Goal: Check status

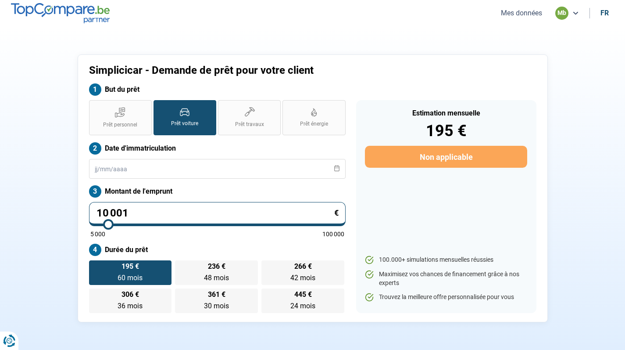
click at [530, 11] on button "Mes données" at bounding box center [521, 12] width 46 height 9
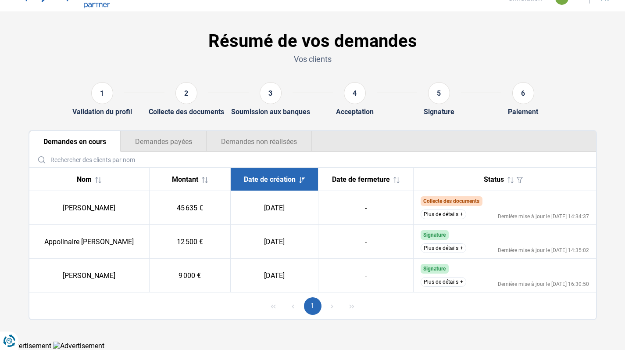
scroll to position [14, 0]
click at [452, 212] on button "Plus de détails" at bounding box center [444, 215] width 46 height 10
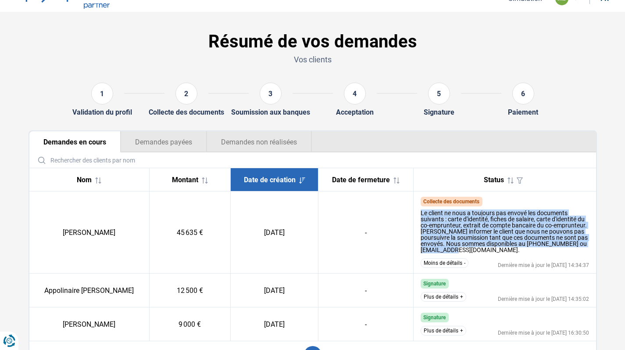
drag, startPoint x: 420, startPoint y: 212, endPoint x: 493, endPoint y: 250, distance: 82.6
click at [493, 250] on td "Collecte des documents Le client ne nous a toujours pas envoyé les documents su…" at bounding box center [505, 232] width 182 height 82
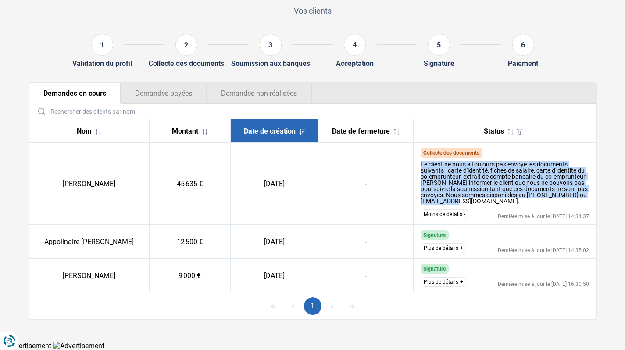
scroll to position [63, 0]
click at [424, 165] on div "Le client ne nous a toujours pas envoyé les documents suivants : carte d'identi…" at bounding box center [505, 182] width 168 height 43
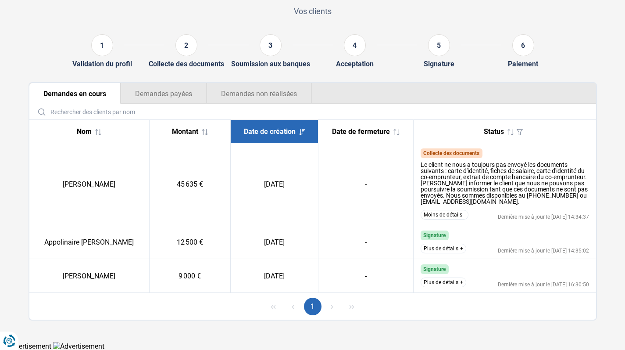
click at [423, 162] on div "Le client ne nous a toujours pas envoyé les documents suivants : carte d'identi…" at bounding box center [505, 182] width 168 height 43
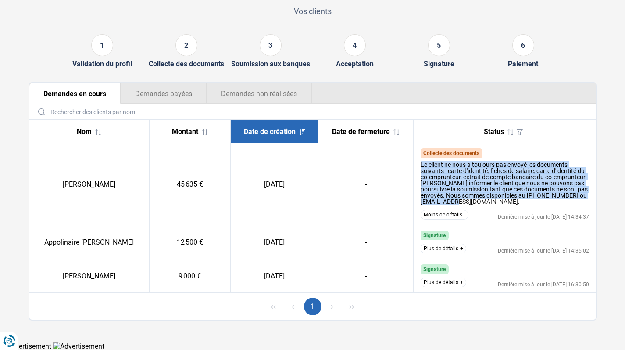
drag, startPoint x: 421, startPoint y: 164, endPoint x: 486, endPoint y: 201, distance: 74.9
click at [486, 201] on div "Le client ne nous a toujours pas envoyé les documents suivants : carte d'identi…" at bounding box center [505, 182] width 168 height 43
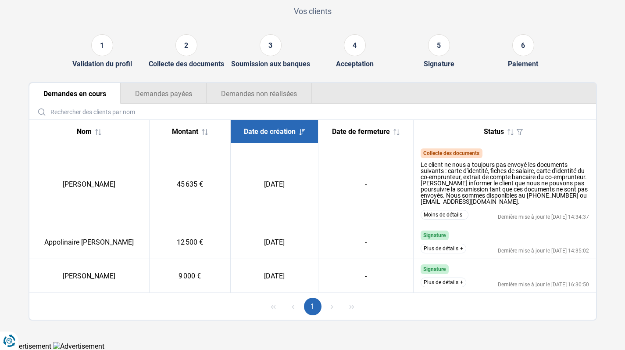
click at [299, 185] on td "[DATE]" at bounding box center [275, 184] width 88 height 82
drag, startPoint x: 299, startPoint y: 185, endPoint x: 148, endPoint y: 186, distance: 150.9
click at [148, 186] on tr "[PERSON_NAME] 45 635 € [DATE] - Collecte des documents Le client ne nous a touj…" at bounding box center [312, 184] width 567 height 82
click at [57, 181] on td "[PERSON_NAME]" at bounding box center [89, 184] width 120 height 82
drag, startPoint x: 57, startPoint y: 181, endPoint x: 268, endPoint y: 186, distance: 211.0
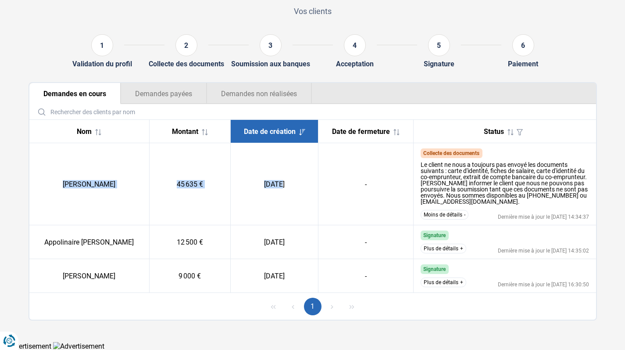
click at [269, 186] on tr "[PERSON_NAME] 45 635 € [DATE] - Collecte des documents Le client ne nous a touj…" at bounding box center [312, 184] width 567 height 82
click at [304, 187] on td "[DATE]" at bounding box center [275, 184] width 88 height 82
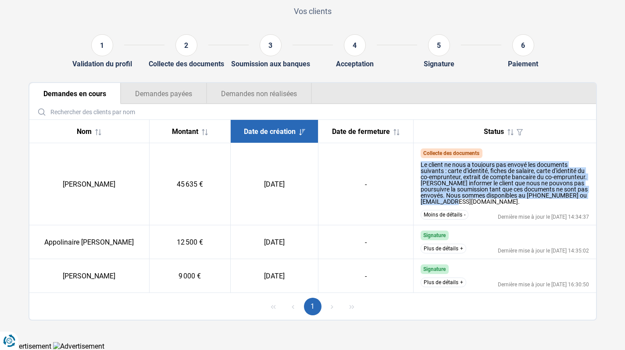
drag, startPoint x: 420, startPoint y: 164, endPoint x: 483, endPoint y: 200, distance: 72.9
click at [484, 200] on td "Collecte des documents Le client ne nous a toujours pas envoyé les documents su…" at bounding box center [505, 184] width 182 height 82
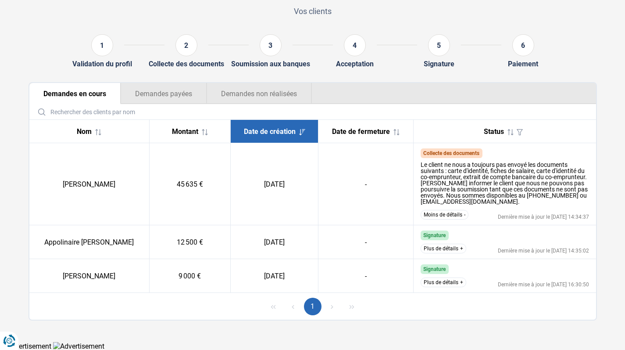
click at [509, 205] on div "Le client ne nous a toujours pas envoyé les documents suivants : carte d'identi…" at bounding box center [505, 182] width 168 height 48
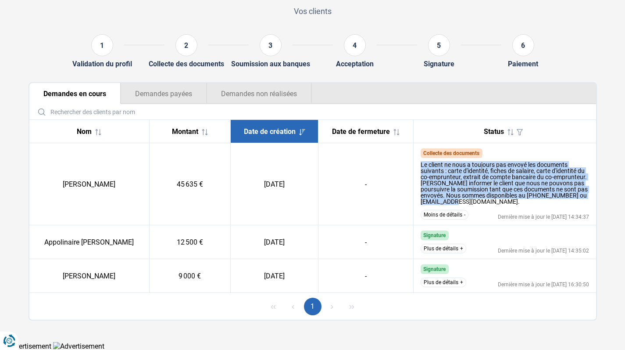
drag, startPoint x: 509, startPoint y: 205, endPoint x: 421, endPoint y: 161, distance: 98.7
click at [420, 161] on td "Collecte des documents Le client ne nous a toujours pas envoyé les documents su…" at bounding box center [505, 184] width 182 height 82
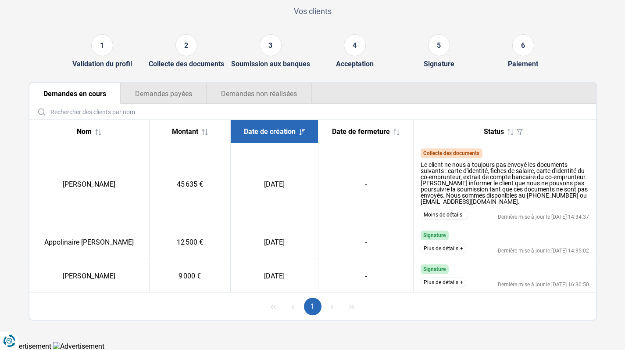
click at [421, 165] on div "Le client ne nous a toujours pas envoyé les documents suivants : carte d'identi…" at bounding box center [505, 182] width 168 height 43
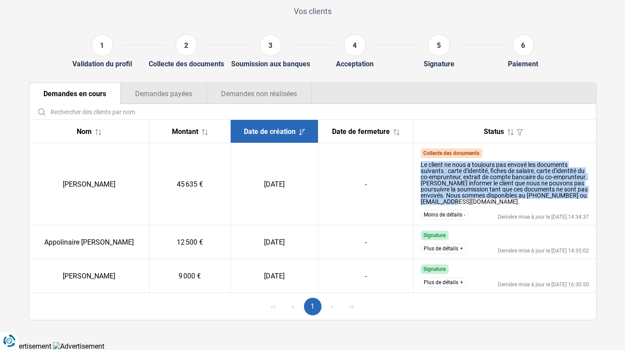
drag, startPoint x: 420, startPoint y: 165, endPoint x: 481, endPoint y: 201, distance: 70.6
click at [481, 201] on td "Collecte des documents Le client ne nous a toujours pas envoyé les documents su…" at bounding box center [505, 184] width 182 height 82
click at [219, 132] on div "Montant" at bounding box center [190, 131] width 67 height 8
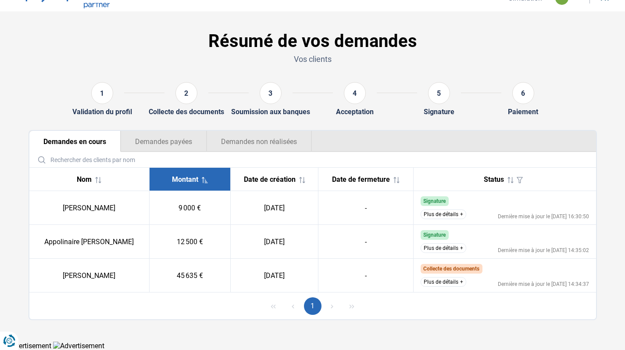
scroll to position [14, 0]
click at [447, 217] on button "Plus de détails" at bounding box center [444, 215] width 46 height 10
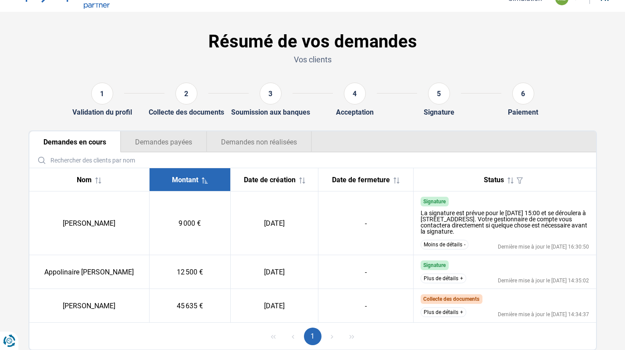
click at [447, 217] on div "La signature est prévue pour le [DATE] 15:00 et se déroulera à [STREET_ADDRESS]…" at bounding box center [505, 222] width 168 height 25
click at [458, 275] on button "Plus de détails" at bounding box center [444, 278] width 46 height 10
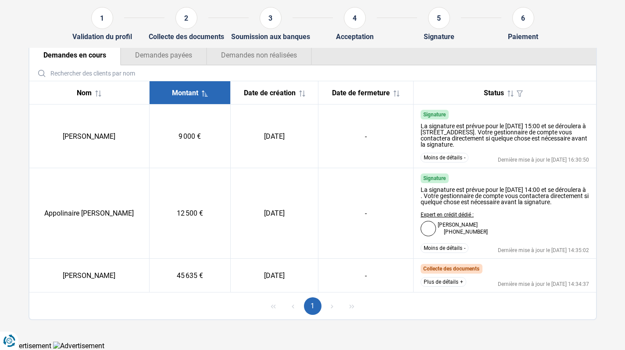
scroll to position [107, 0]
click at [285, 275] on td "[DATE]" at bounding box center [275, 275] width 88 height 34
click at [464, 286] on button "Plus de détails" at bounding box center [444, 282] width 46 height 10
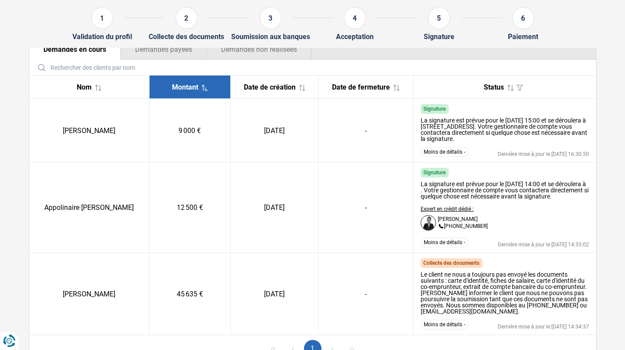
scroll to position [118, 0]
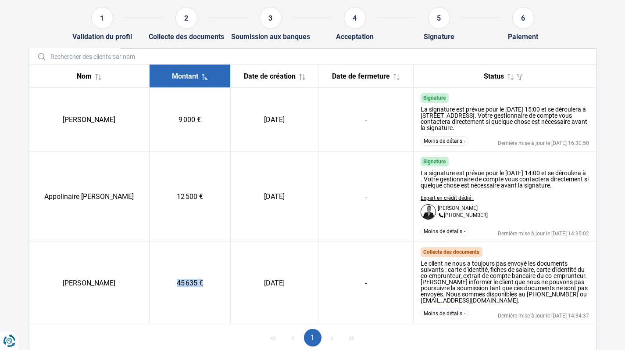
drag, startPoint x: 218, startPoint y: 286, endPoint x: 168, endPoint y: 287, distance: 50.0
click at [168, 287] on td "45 635 €" at bounding box center [189, 283] width 81 height 82
click at [268, 269] on td "[DATE]" at bounding box center [275, 283] width 88 height 82
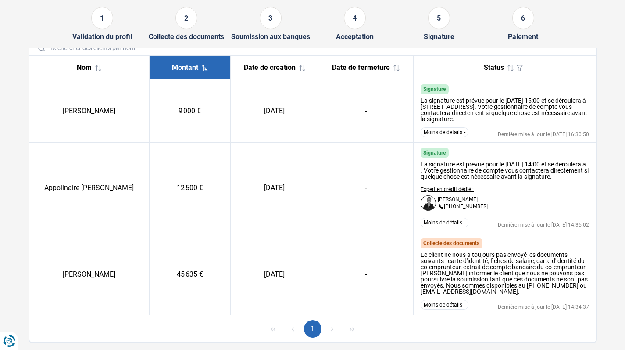
scroll to position [153, 0]
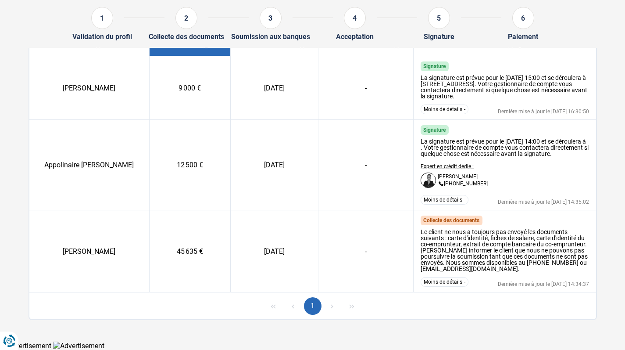
click at [200, 250] on td "45 635 €" at bounding box center [189, 251] width 81 height 82
click at [240, 234] on td "[DATE]" at bounding box center [275, 251] width 88 height 82
